Goal: Task Accomplishment & Management: Use online tool/utility

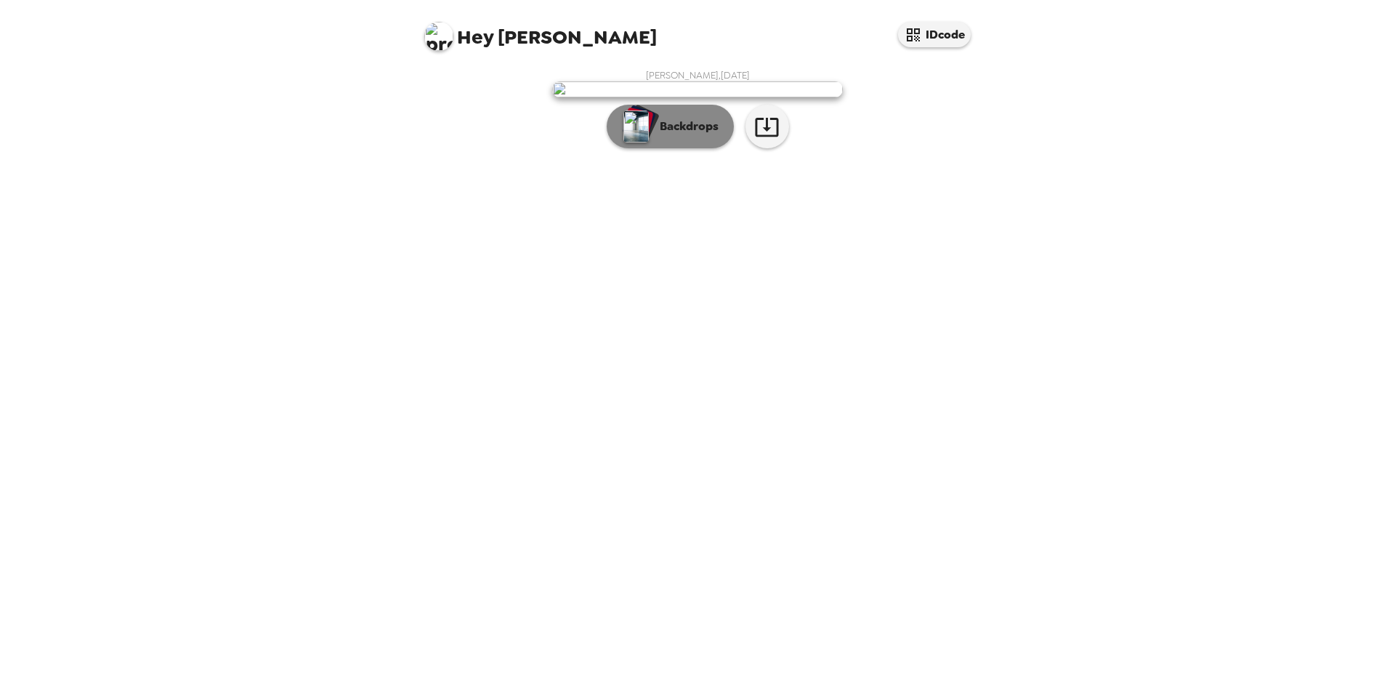
click at [700, 135] on p "Backdrops" at bounding box center [685, 126] width 66 height 17
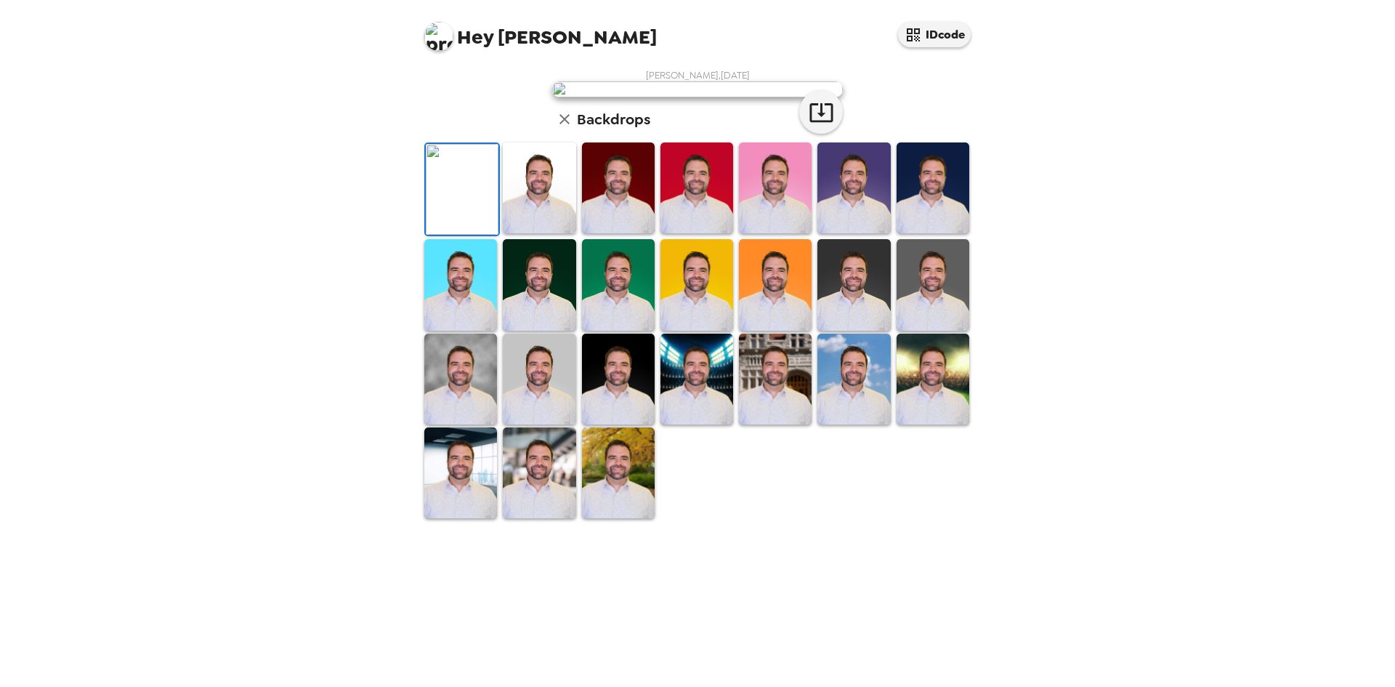
scroll to position [195, 0]
click at [930, 424] on img at bounding box center [932, 378] width 73 height 91
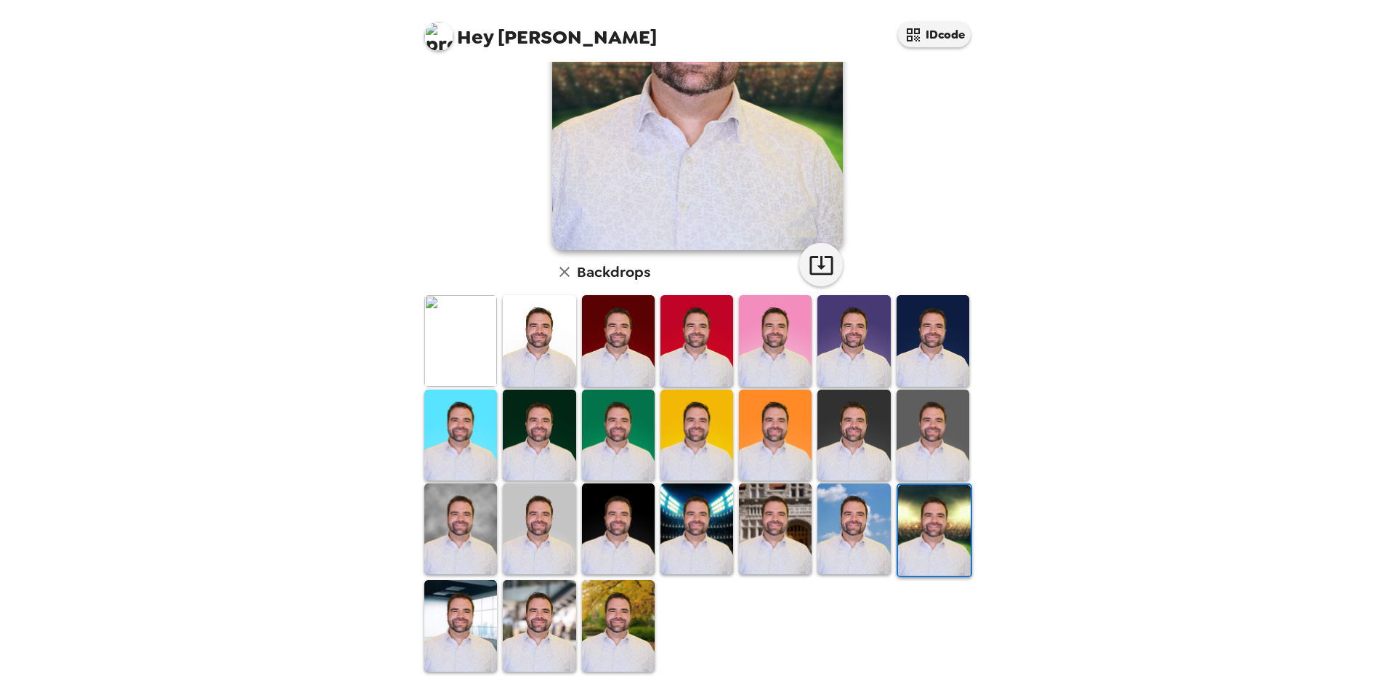
click at [461, 634] on img at bounding box center [460, 625] width 73 height 91
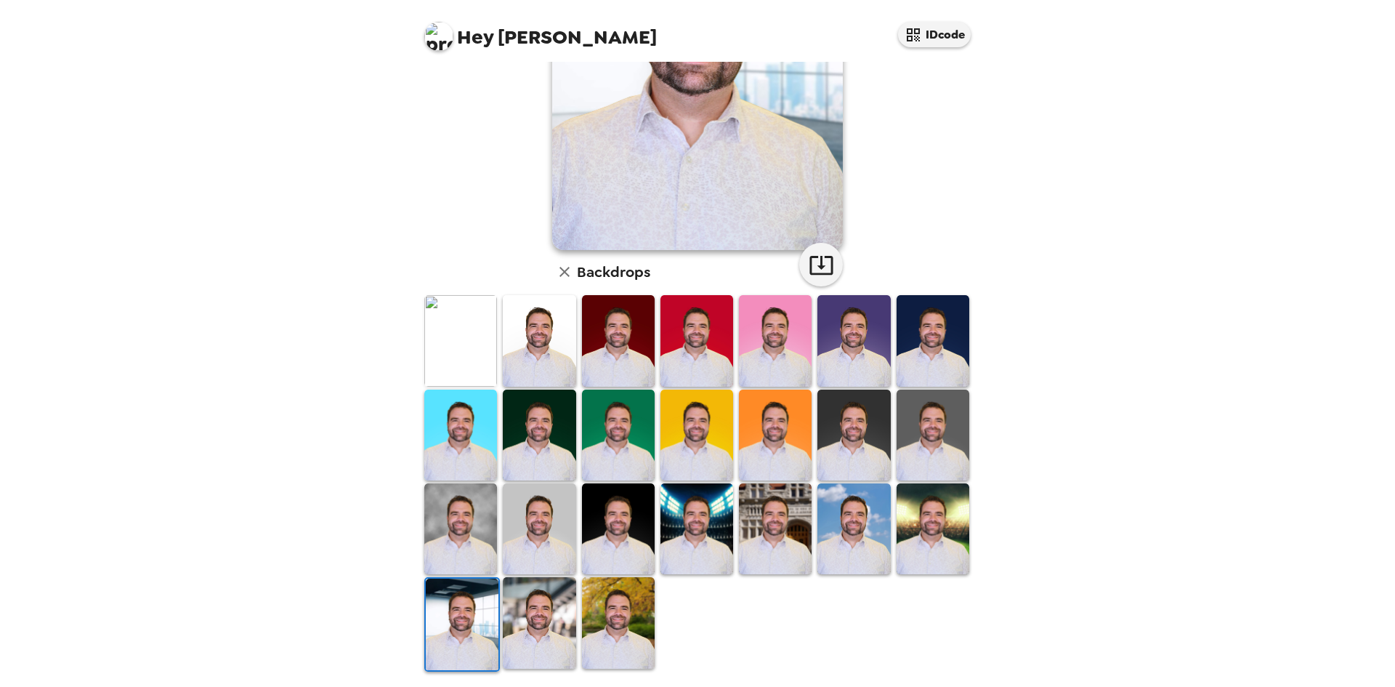
click at [748, 516] on img at bounding box center [775, 528] width 73 height 91
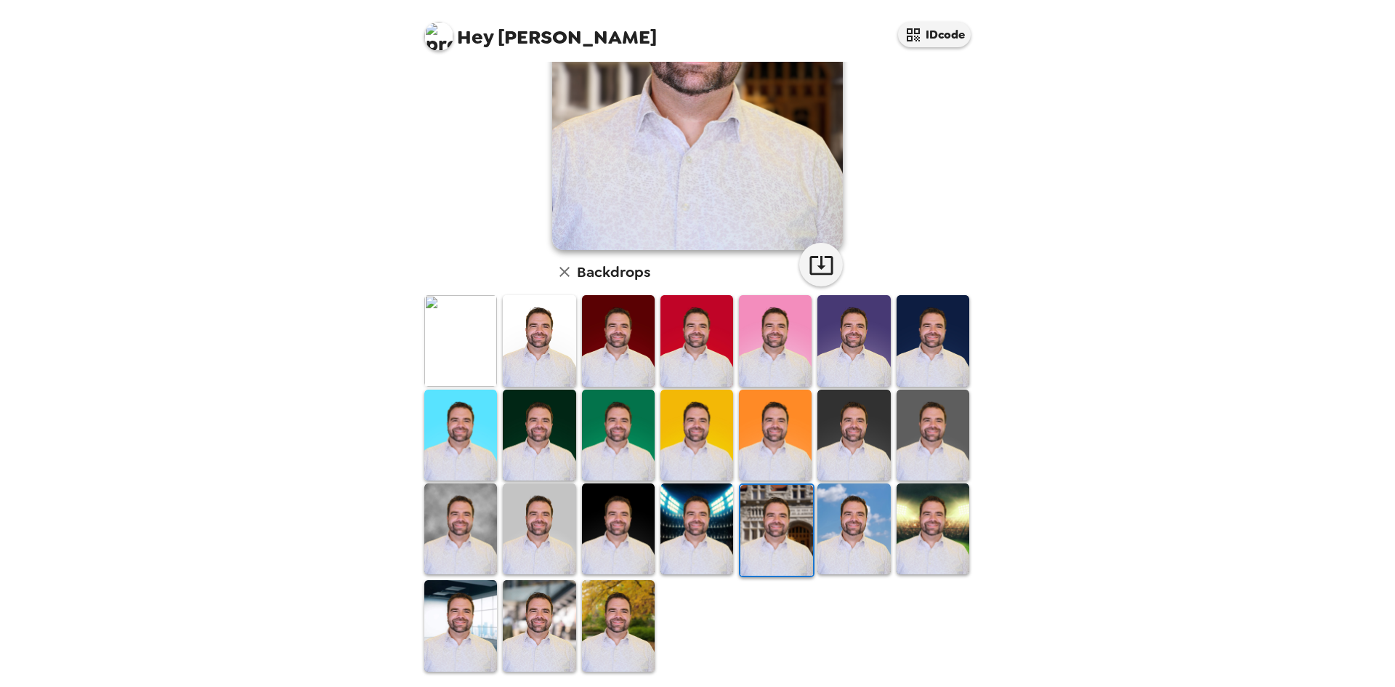
click at [474, 526] on img at bounding box center [460, 528] width 73 height 91
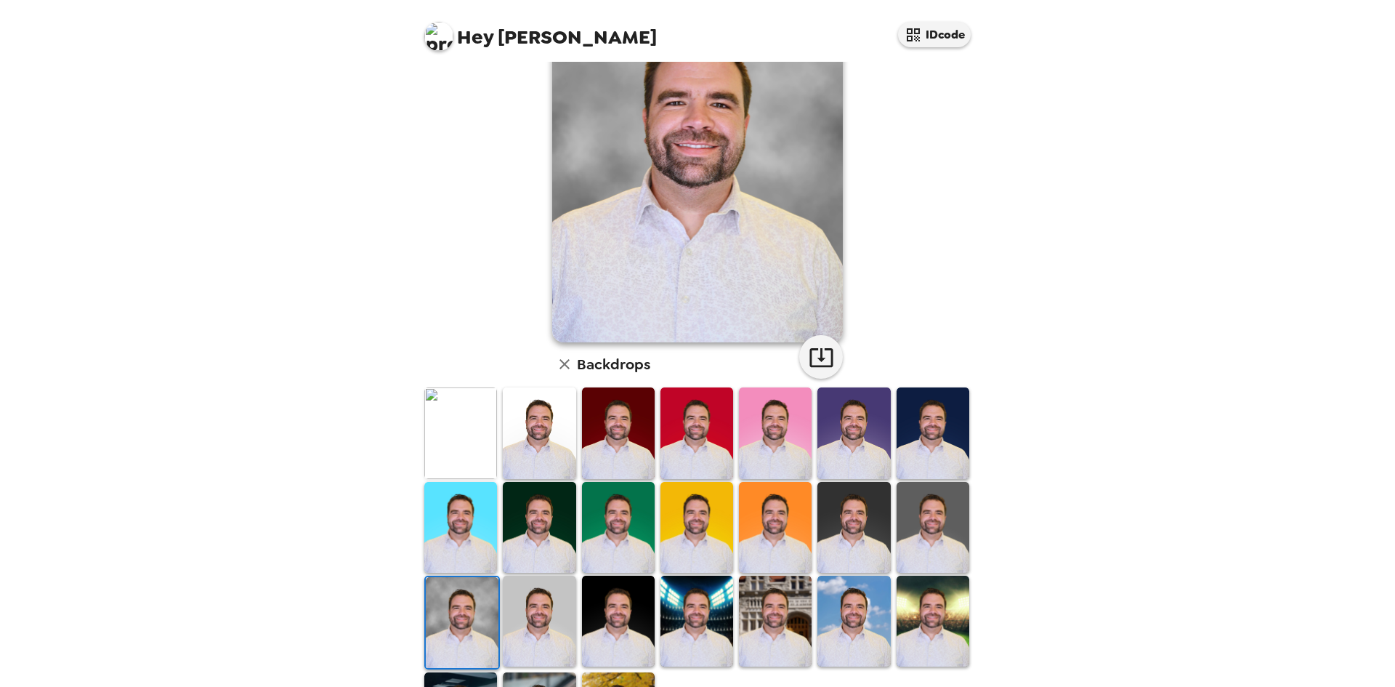
scroll to position [0, 0]
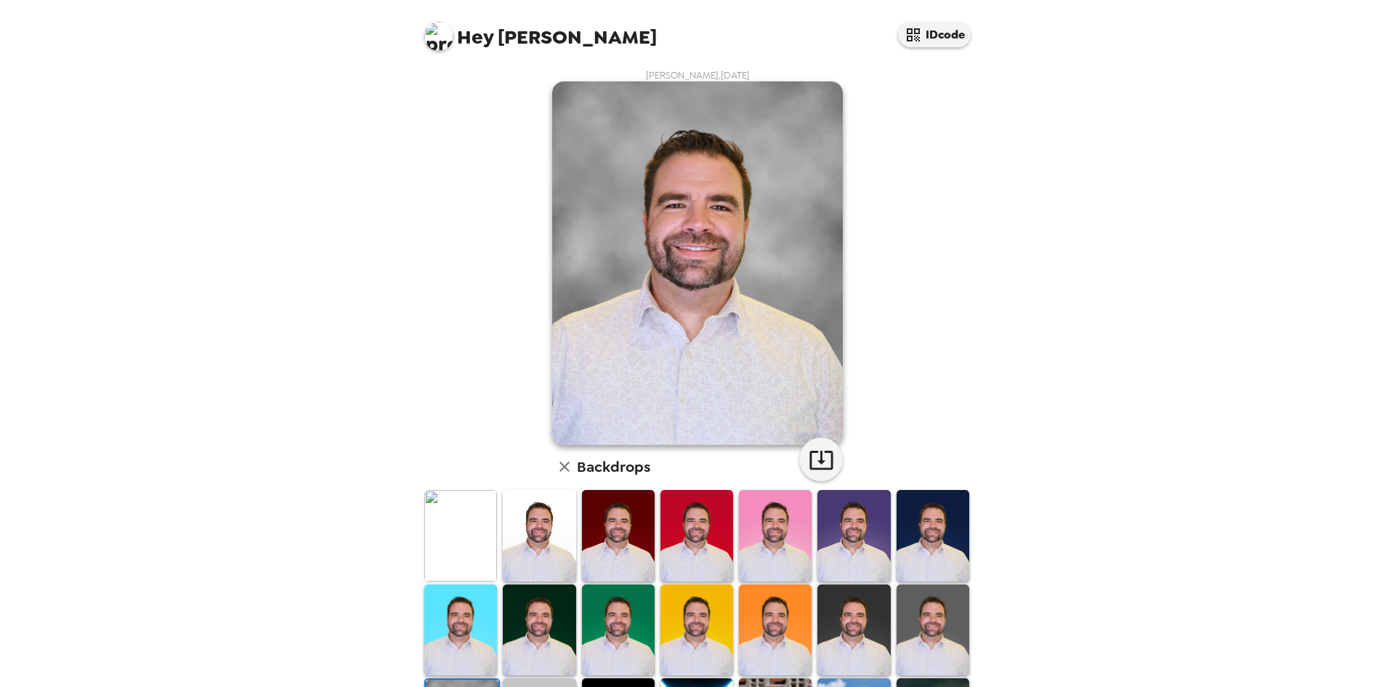
click at [462, 538] on img at bounding box center [460, 535] width 73 height 91
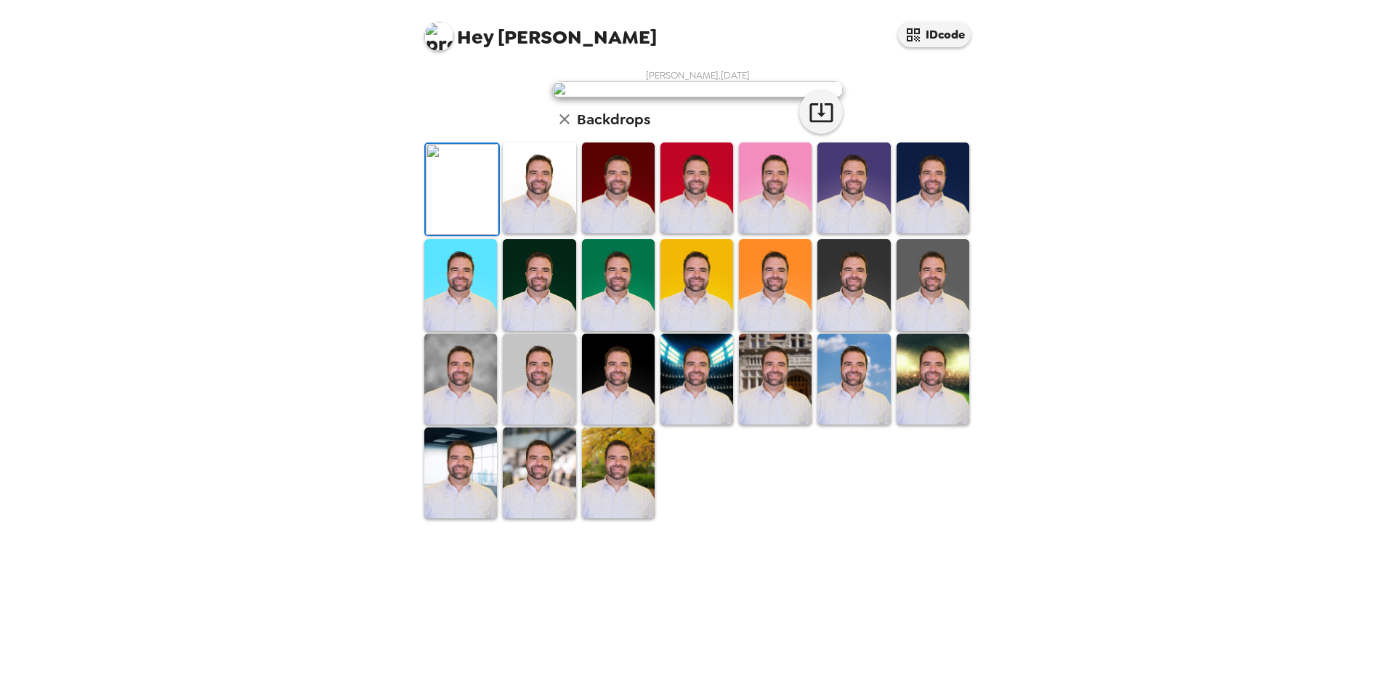
scroll to position [145, 0]
click at [898, 330] on img at bounding box center [932, 284] width 73 height 91
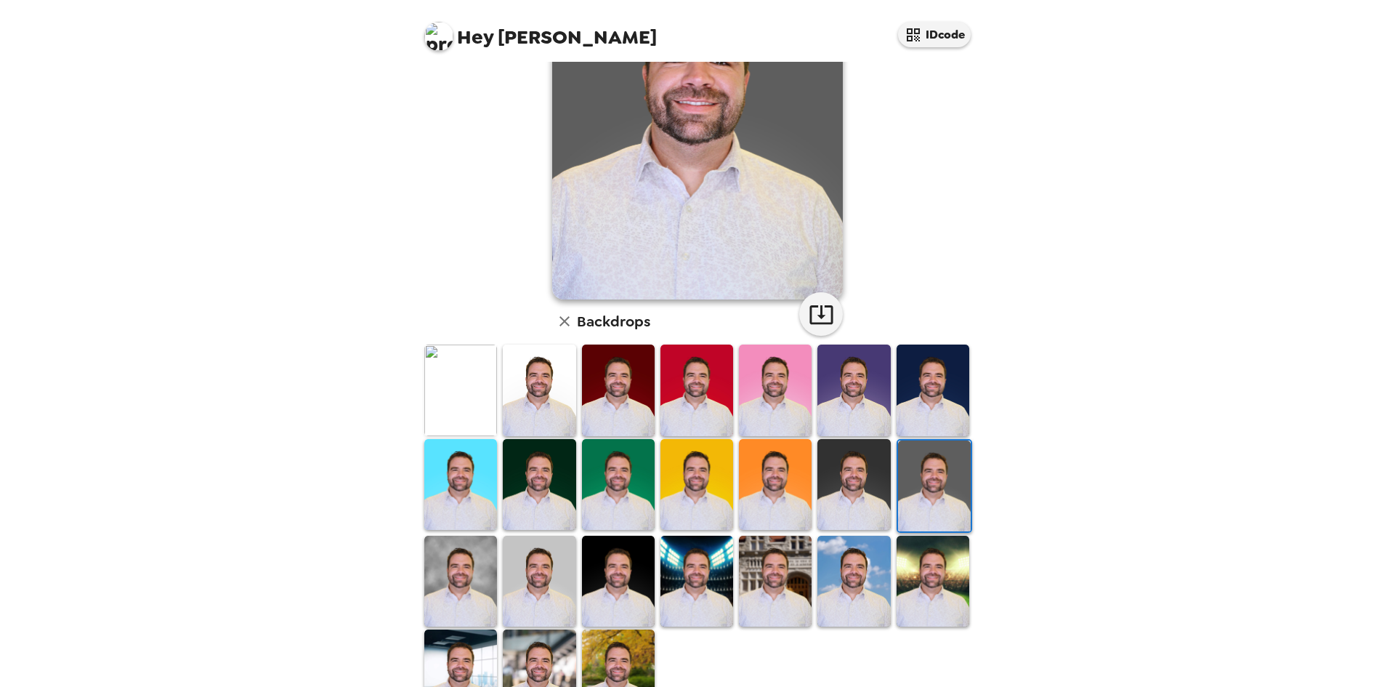
click at [478, 578] on img at bounding box center [460, 580] width 73 height 91
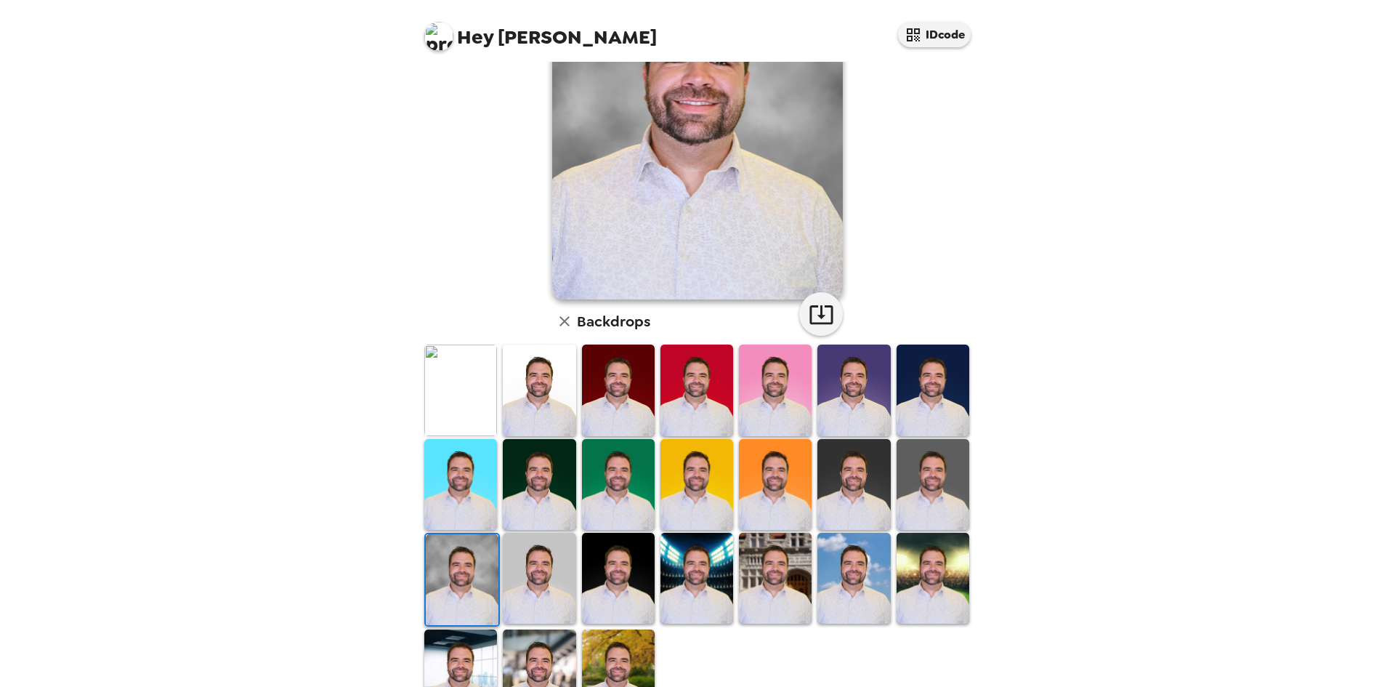
click at [1027, 210] on div "Hey [PERSON_NAME] IDcode [PERSON_NAME] , [DATE] Backdrops" at bounding box center [697, 343] width 1395 height 687
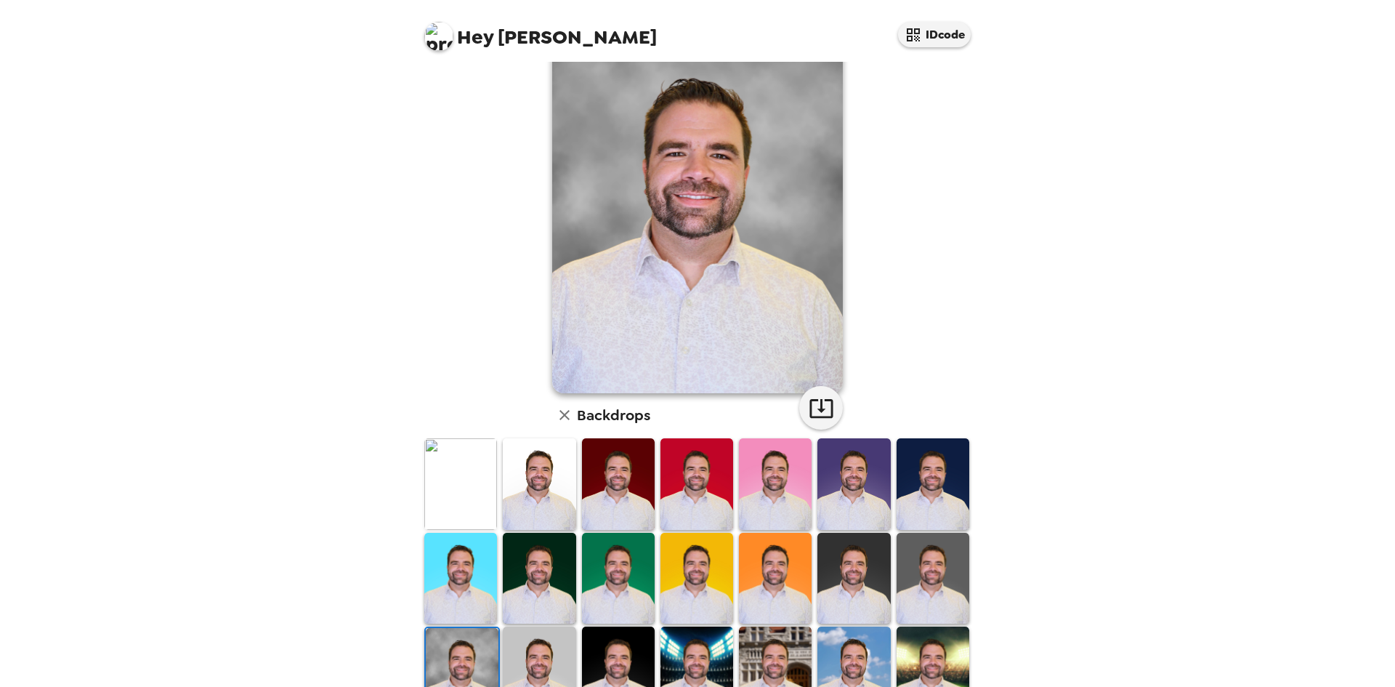
scroll to position [73, 0]
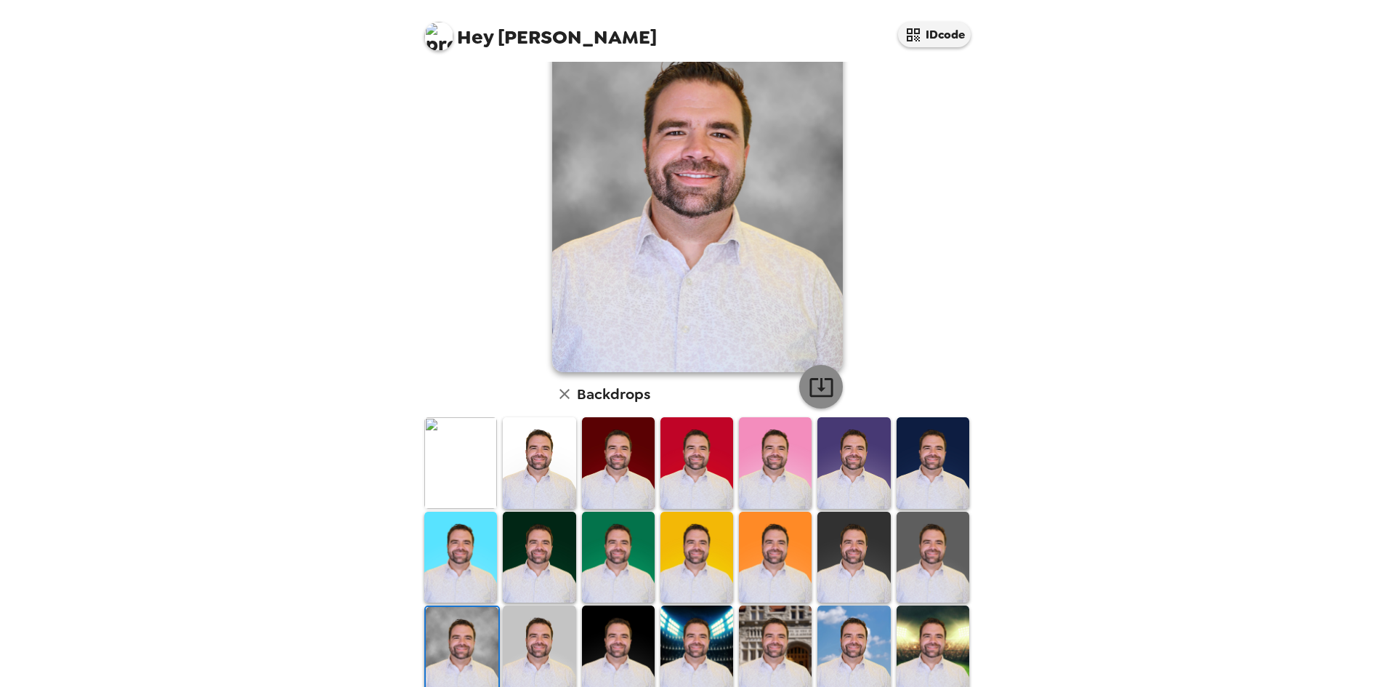
click at [814, 391] on icon "button" at bounding box center [821, 386] width 25 height 25
click at [545, 469] on img at bounding box center [539, 462] width 73 height 91
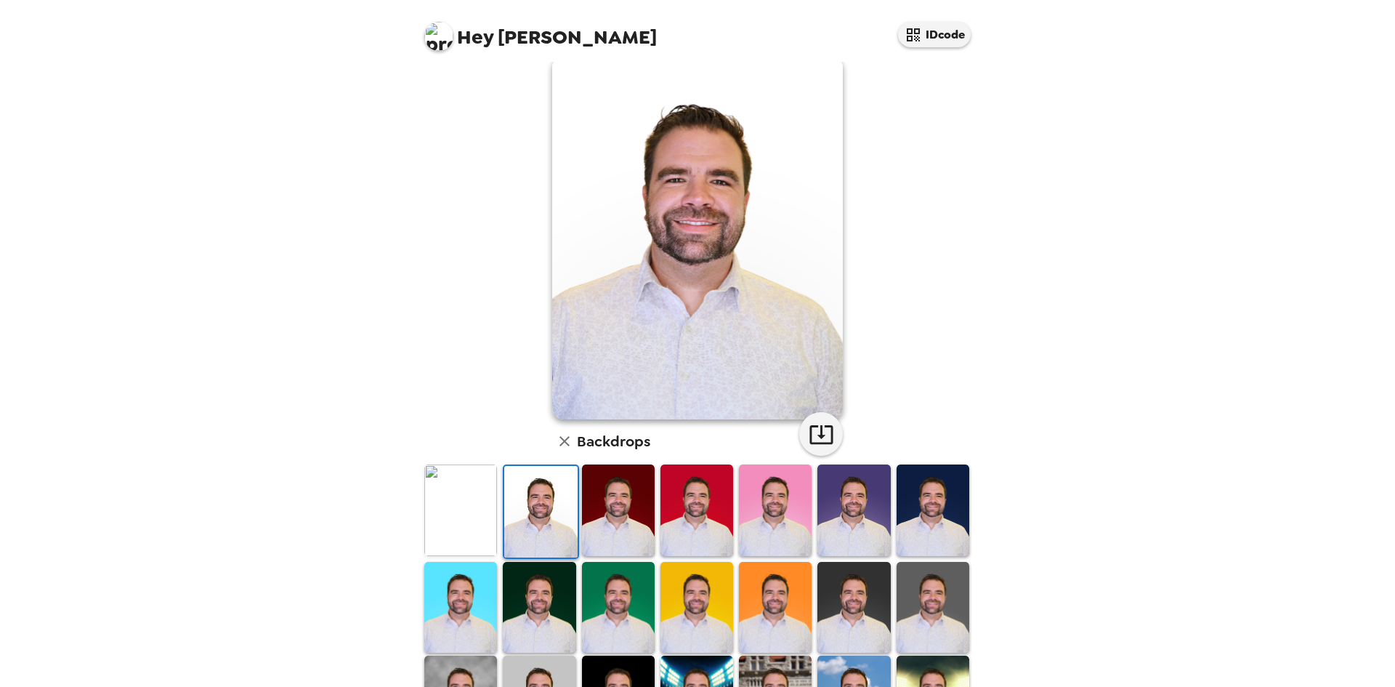
scroll to position [0, 0]
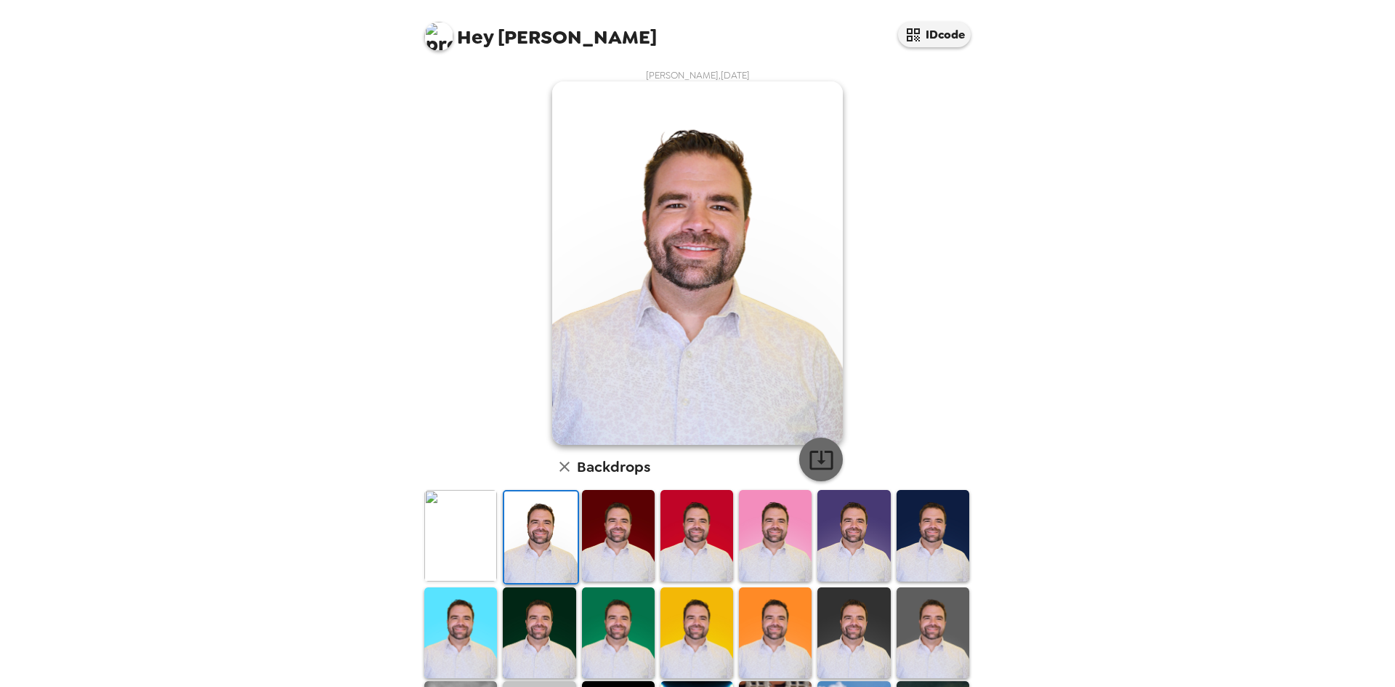
drag, startPoint x: 814, startPoint y: 462, endPoint x: 825, endPoint y: 465, distance: 12.0
click at [811, 467] on icon "button" at bounding box center [821, 459] width 25 height 25
